Goal: Navigation & Orientation: Find specific page/section

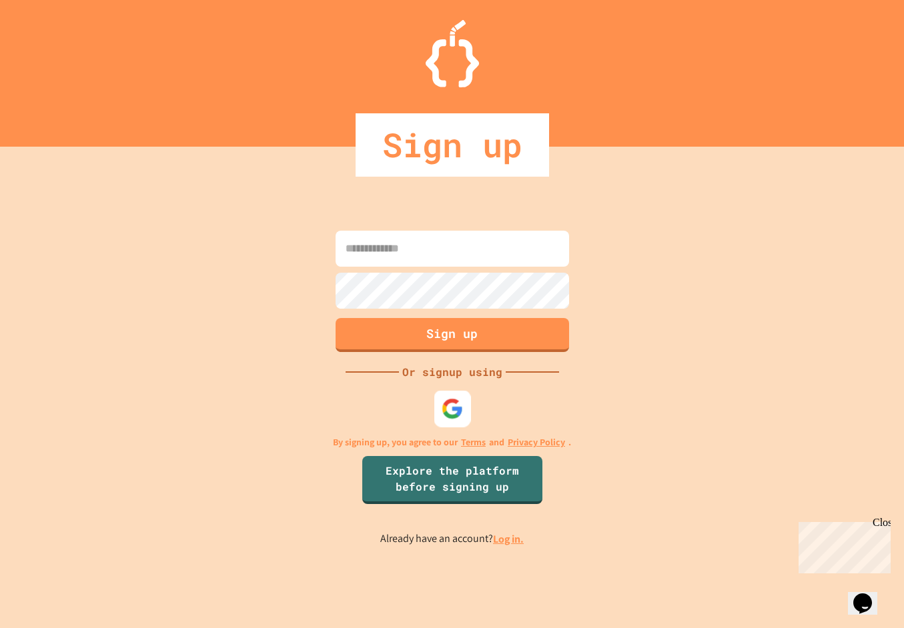
click at [452, 404] on img at bounding box center [452, 409] width 22 height 22
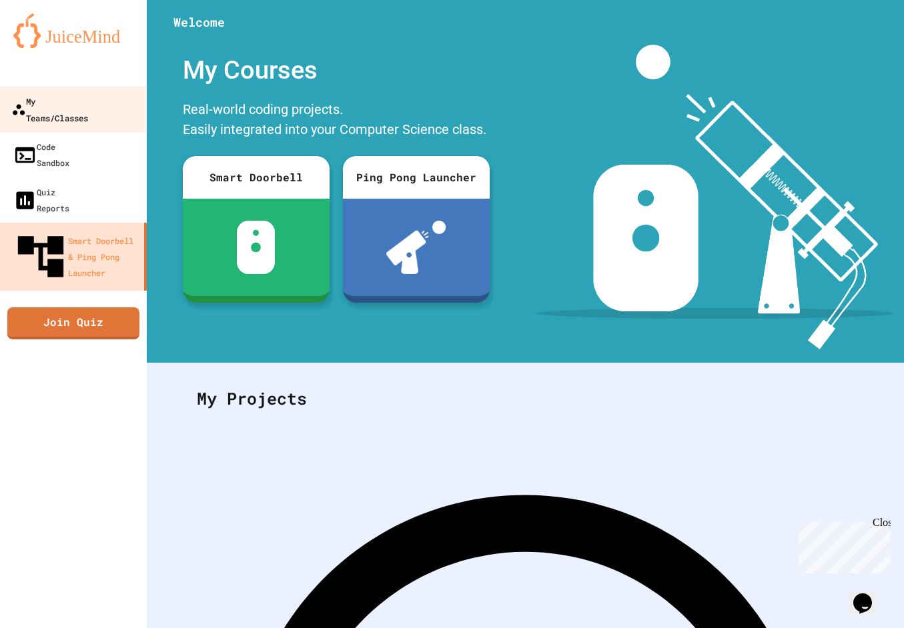
click at [79, 115] on link "My Teams/Classes" at bounding box center [73, 109] width 151 height 47
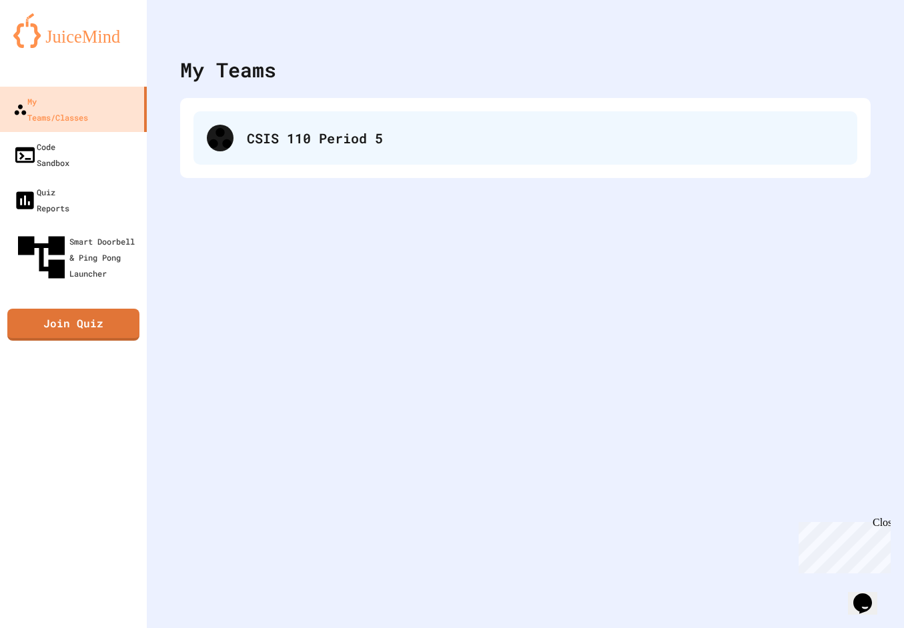
click at [232, 128] on div "CSIS 110 Period 5" at bounding box center [525, 137] width 664 height 53
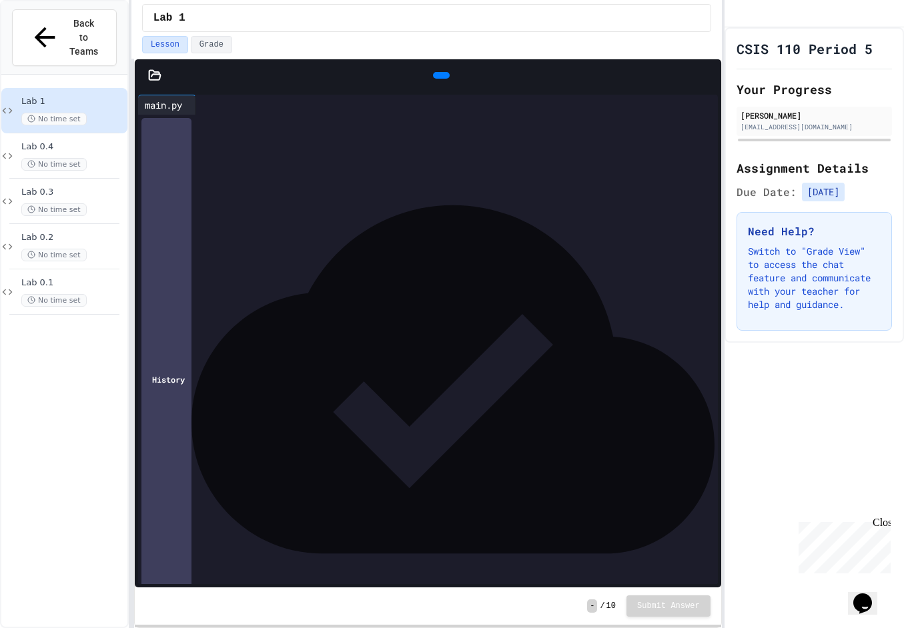
click at [205, 218] on div at bounding box center [438, 215] width 560 height 13
click at [445, 65] on div at bounding box center [441, 75] width 30 height 20
click at [440, 75] on icon at bounding box center [440, 75] width 0 height 0
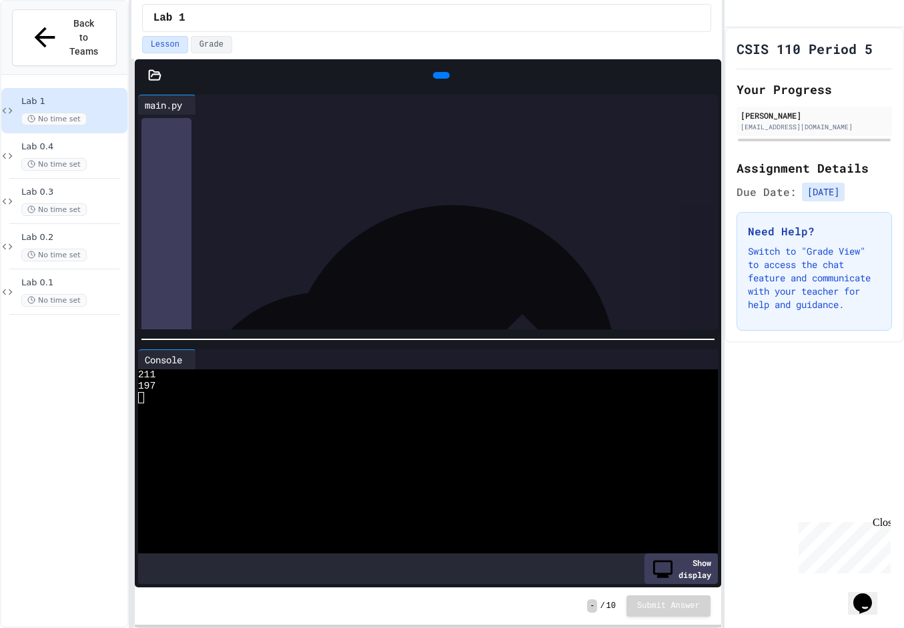
click at [151, 75] on icon at bounding box center [154, 74] width 11 height 9
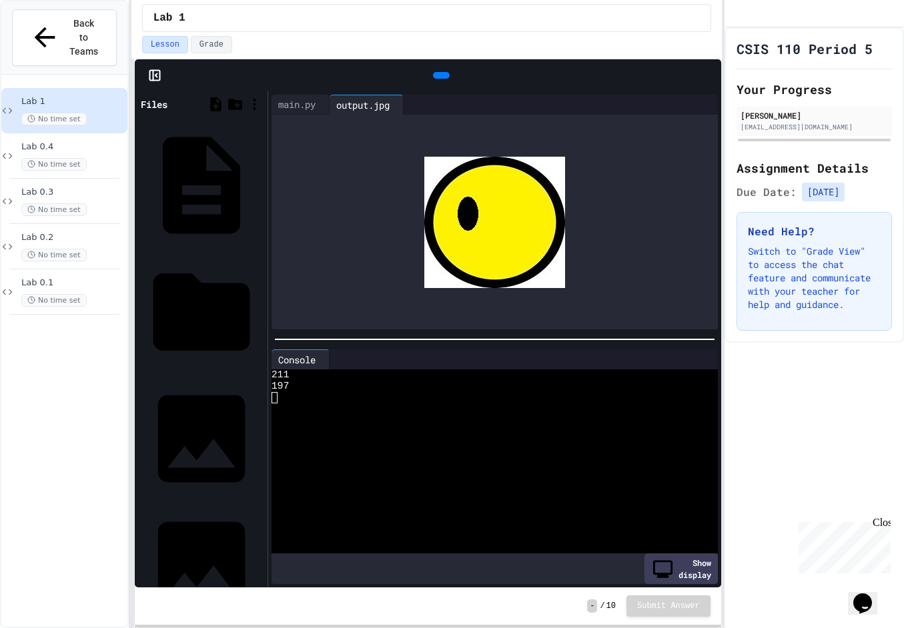
click at [7, 7] on div "Back to Teams" at bounding box center [64, 37] width 126 height 73
